Goal: Information Seeking & Learning: Learn about a topic

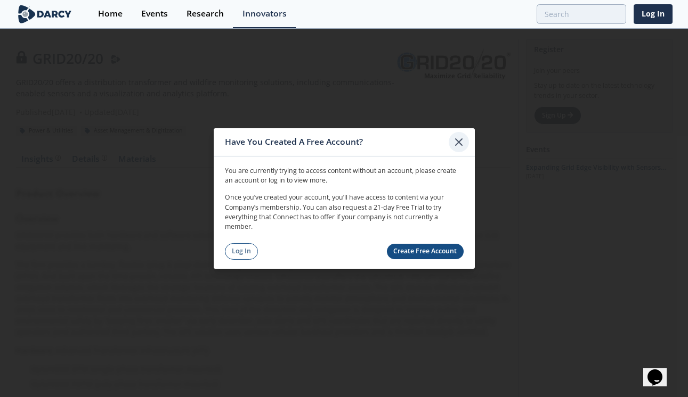
click at [460, 139] on icon at bounding box center [458, 142] width 13 height 13
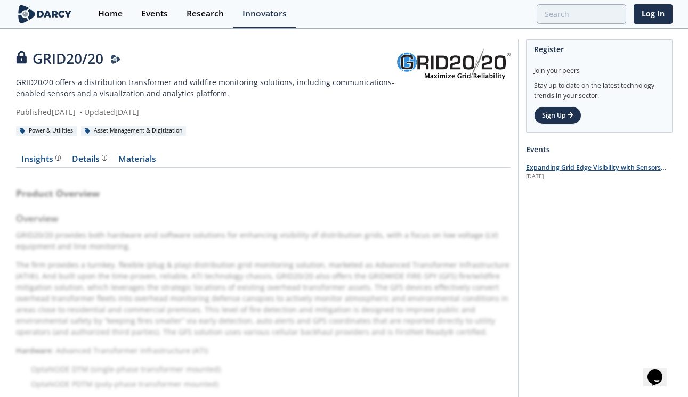
click at [539, 169] on span "Expanding Grid Edge Visibility with Sensors and State Estimation" at bounding box center [596, 172] width 140 height 19
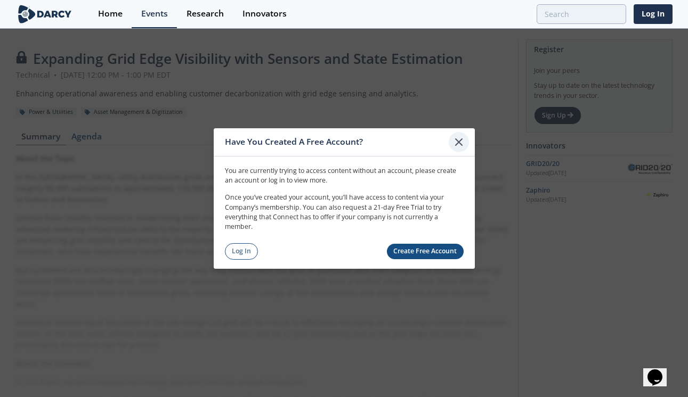
click at [460, 144] on icon at bounding box center [458, 142] width 6 height 6
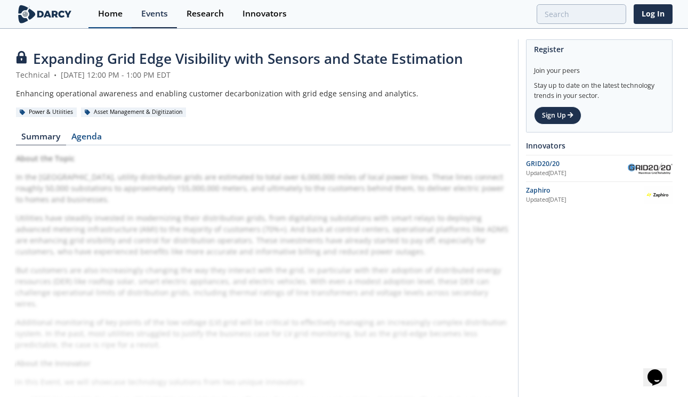
click at [111, 18] on div "Home" at bounding box center [110, 14] width 25 height 9
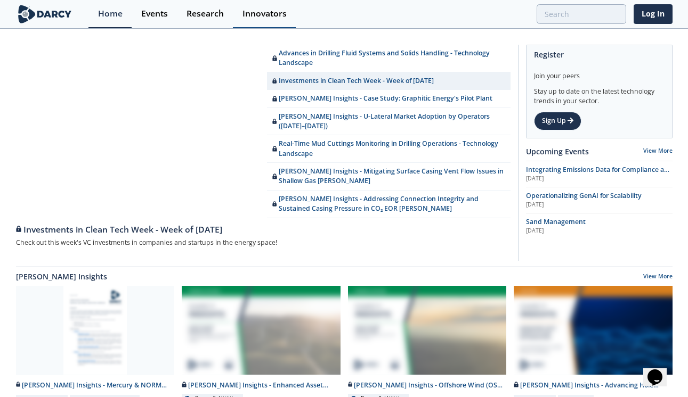
click at [250, 16] on div "Innovators" at bounding box center [264, 14] width 44 height 9
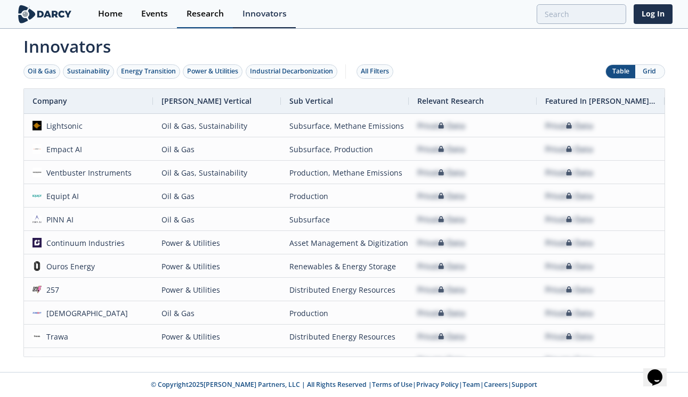
click at [201, 14] on div "Research" at bounding box center [204, 14] width 37 height 9
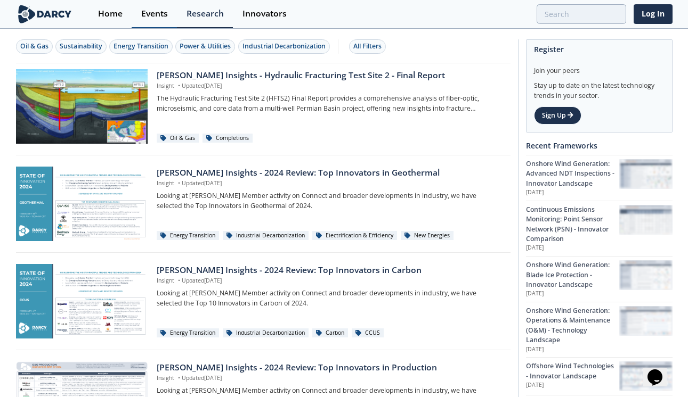
click at [152, 14] on div "Events" at bounding box center [154, 14] width 27 height 9
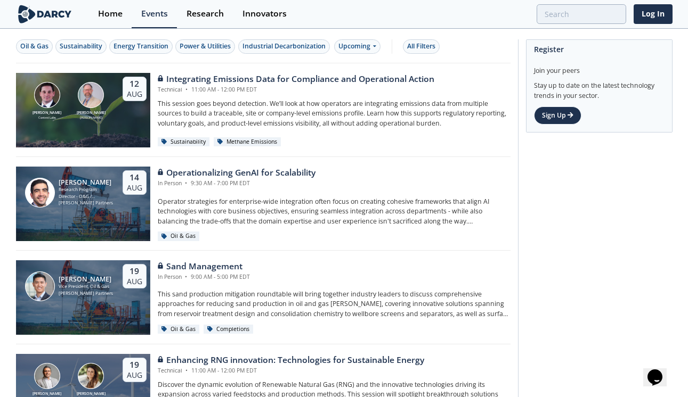
click at [46, 12] on img at bounding box center [45, 14] width 58 height 19
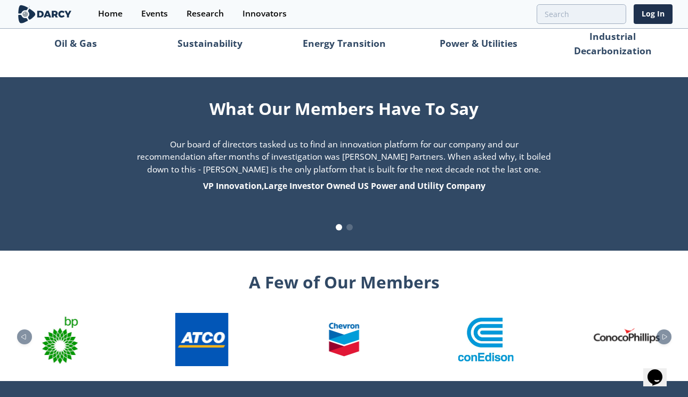
scroll to position [1129, 0]
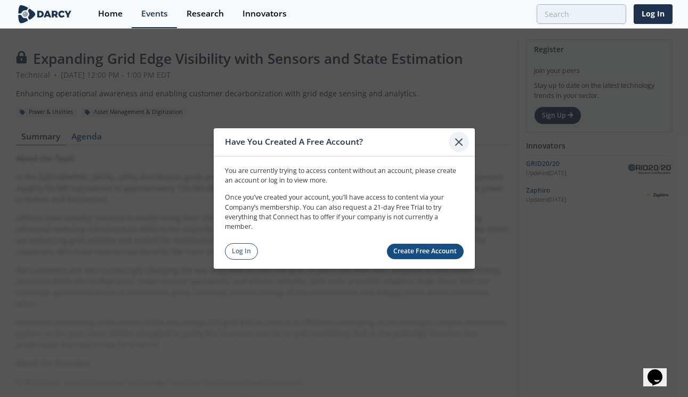
click at [458, 143] on icon at bounding box center [458, 142] width 13 height 13
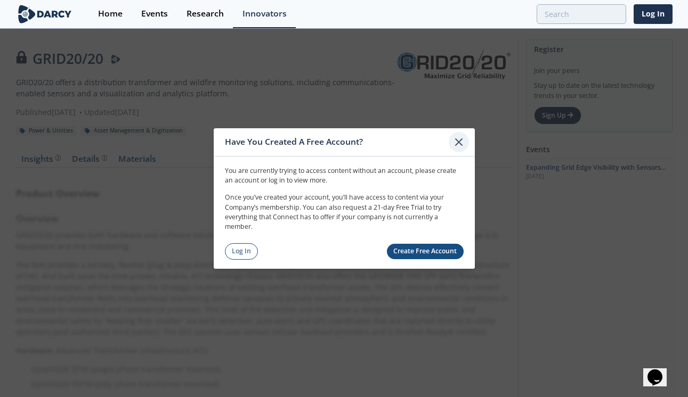
click at [461, 144] on icon at bounding box center [458, 142] width 6 height 6
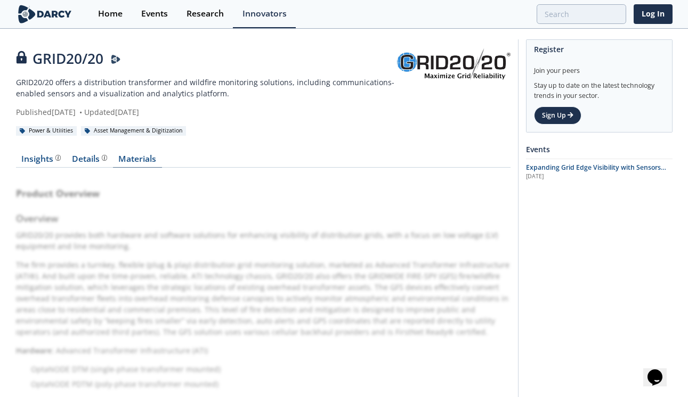
click at [143, 160] on link "Materials" at bounding box center [137, 161] width 49 height 13
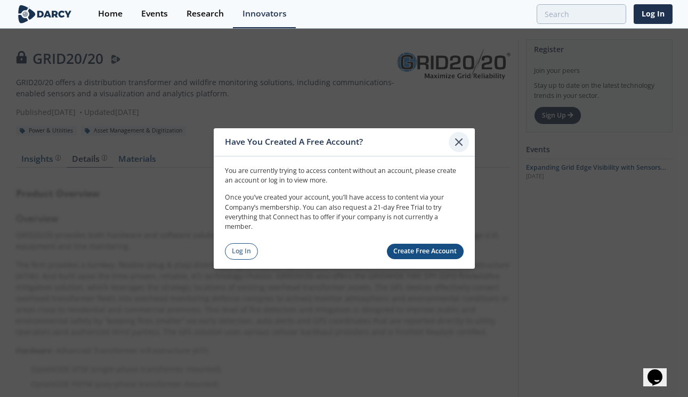
click at [460, 143] on icon at bounding box center [458, 142] width 6 height 6
